Goal: Task Accomplishment & Management: Use online tool/utility

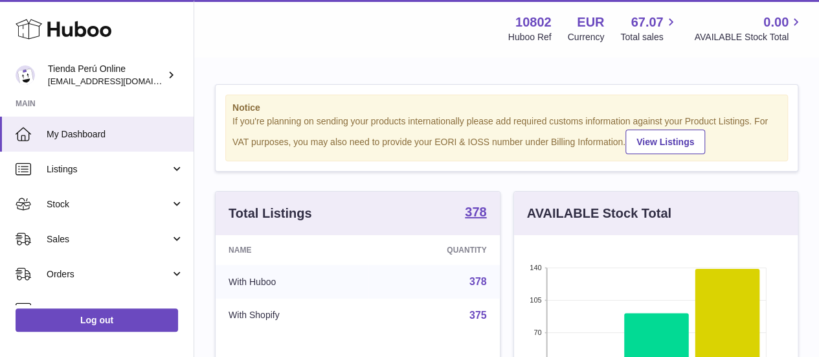
scroll to position [202, 283]
click at [480, 218] on strong "378" at bounding box center [475, 211] width 21 height 13
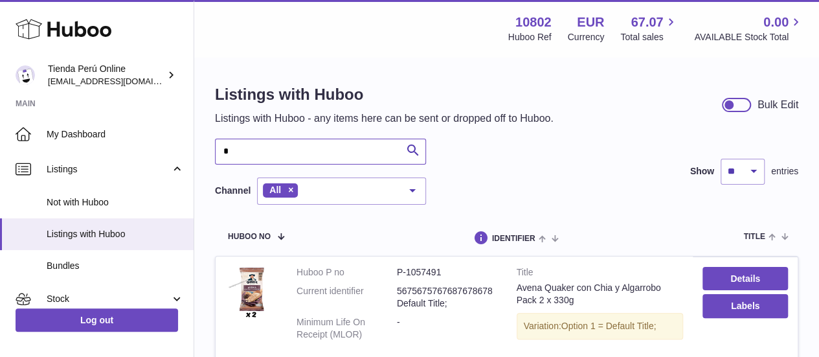
click at [291, 149] on input "*" at bounding box center [320, 151] width 211 height 26
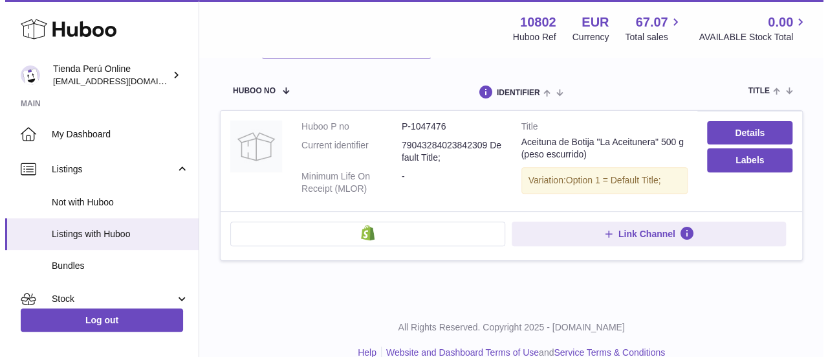
scroll to position [138, 0]
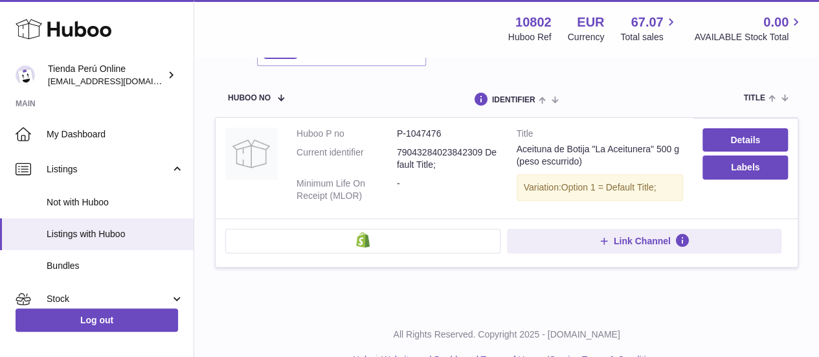
type input "*********"
click at [416, 248] on button at bounding box center [362, 240] width 275 height 25
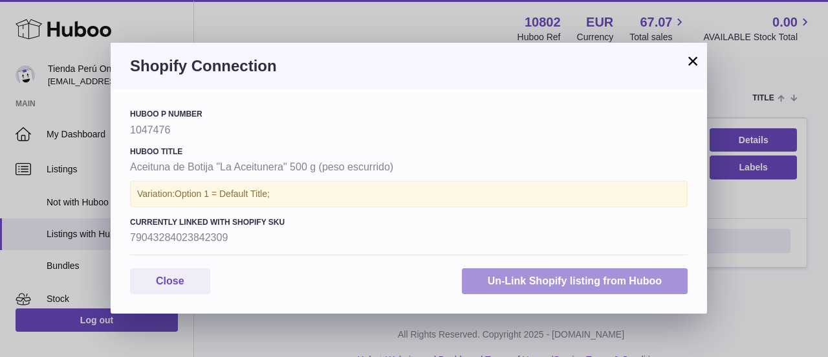
click at [548, 279] on button "Un-Link Shopify listing from Huboo" at bounding box center [575, 281] width 226 height 27
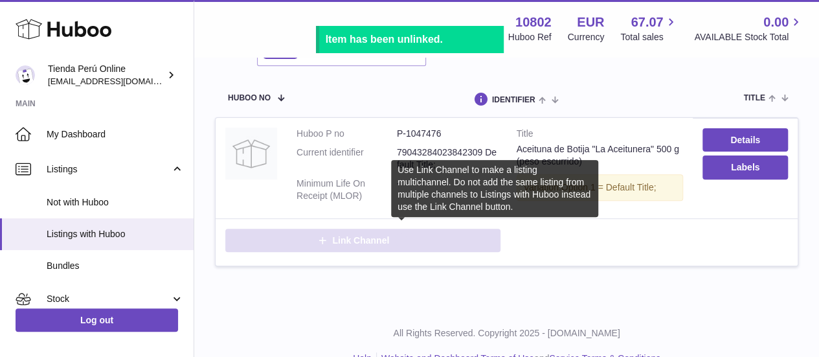
click at [395, 239] on icon at bounding box center [401, 240] width 16 height 16
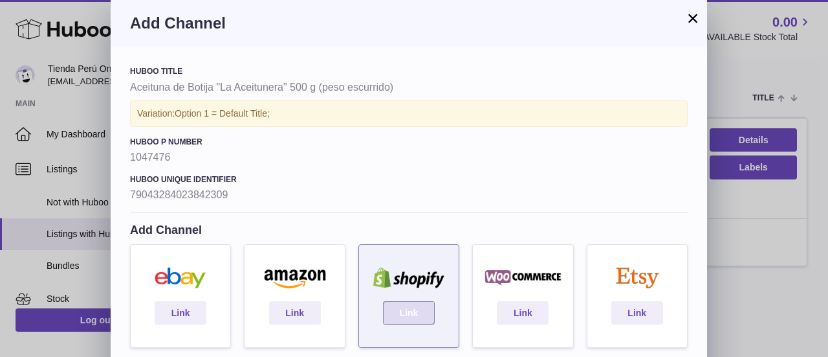
click at [410, 311] on link "Link" at bounding box center [409, 312] width 52 height 23
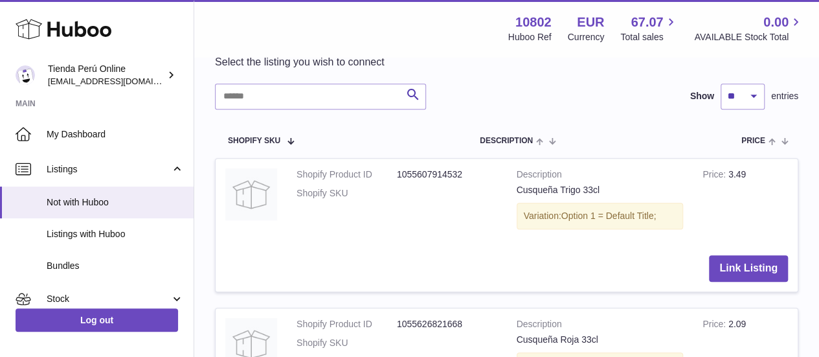
scroll to position [313, 0]
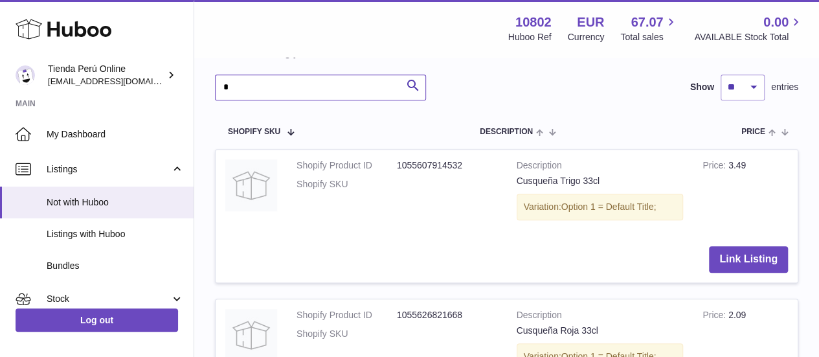
click at [336, 100] on input "*" at bounding box center [320, 87] width 211 height 26
type input "*********"
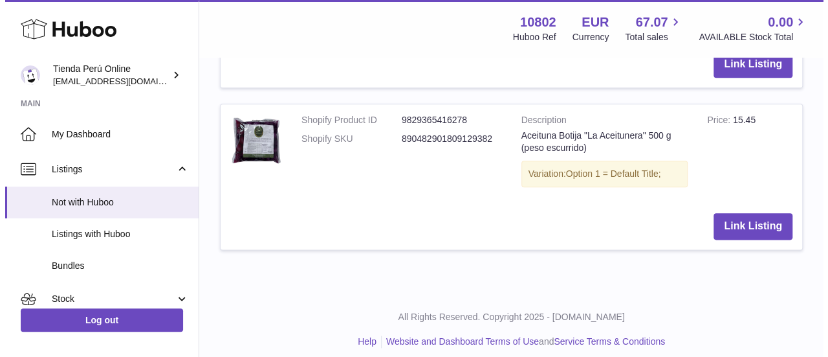
scroll to position [682, 0]
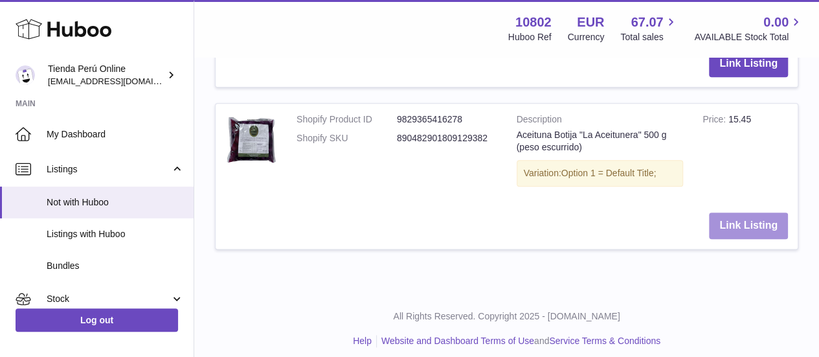
click at [746, 239] on button "Link Listing" at bounding box center [748, 225] width 79 height 27
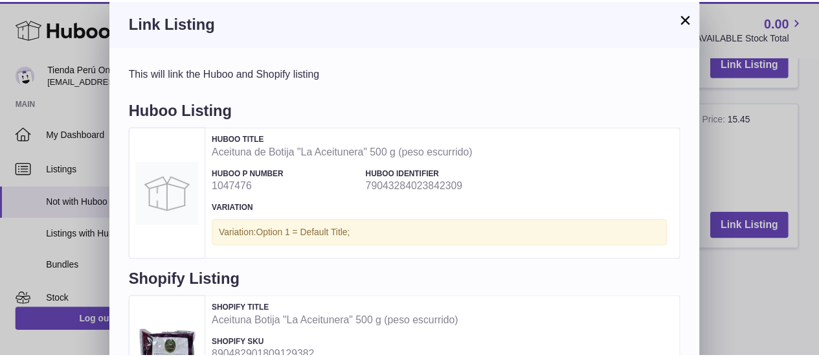
scroll to position [120, 0]
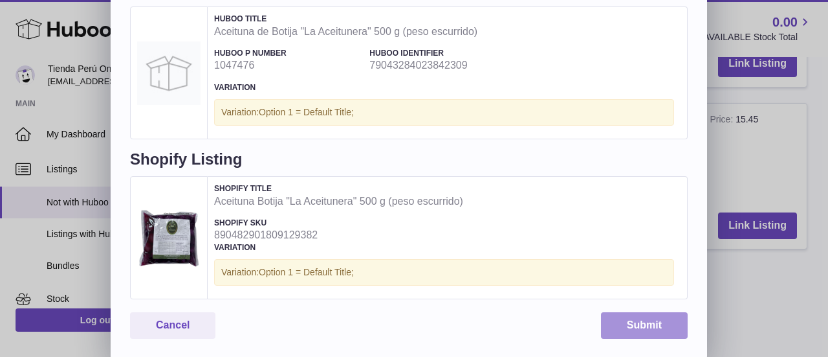
click at [639, 318] on button "Submit" at bounding box center [644, 325] width 87 height 27
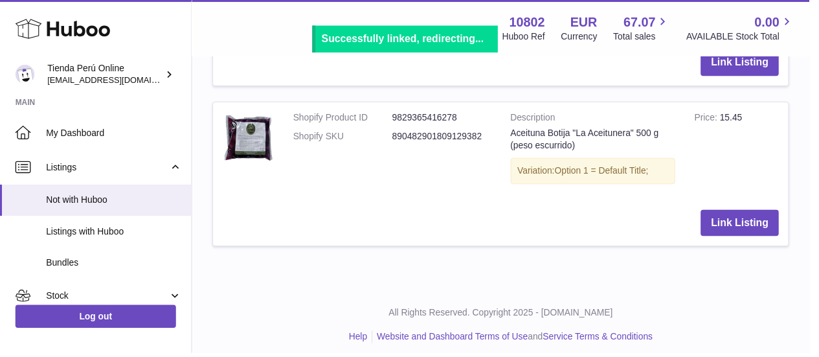
scroll to position [0, 0]
